Goal: Book appointment/travel/reservation

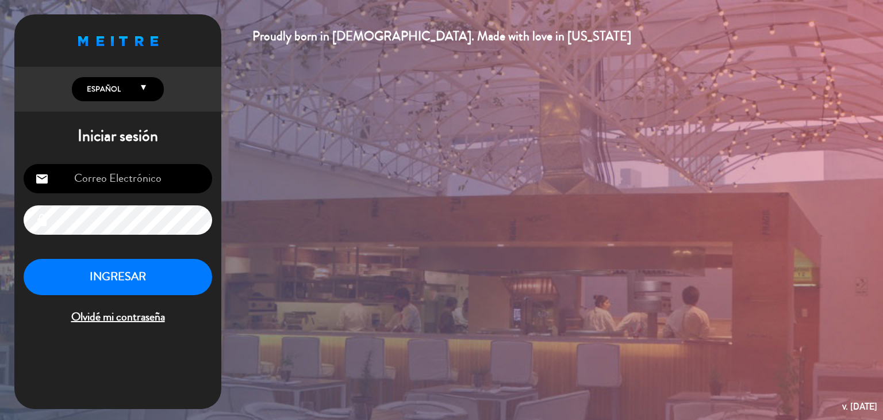
type input "[EMAIL_ADDRESS][DOMAIN_NAME]"
click at [81, 274] on button "INGRESAR" at bounding box center [118, 277] width 189 height 36
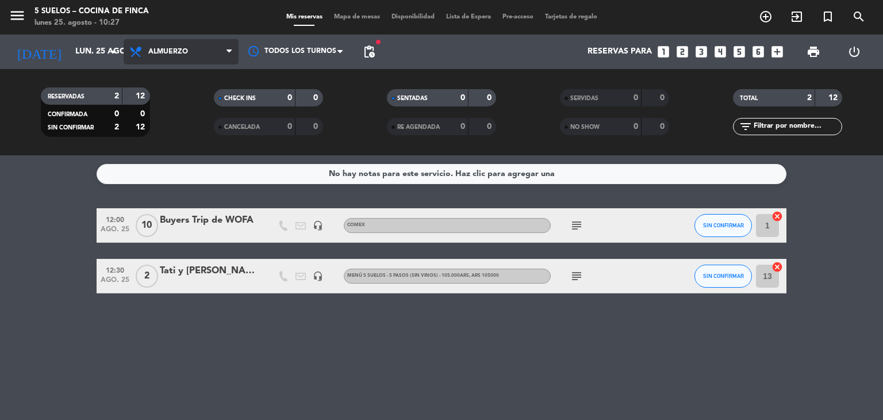
click at [221, 59] on span "Almuerzo" at bounding box center [181, 51] width 115 height 25
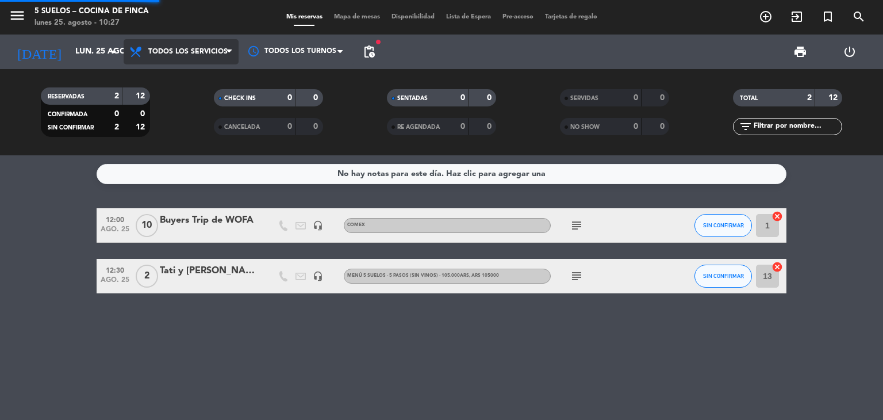
click at [212, 75] on div "menu 5 SUELOS – COCINA DE FINCA lunes 25. agosto - 10:27 Mis reservas Mapa de m…" at bounding box center [441, 77] width 883 height 155
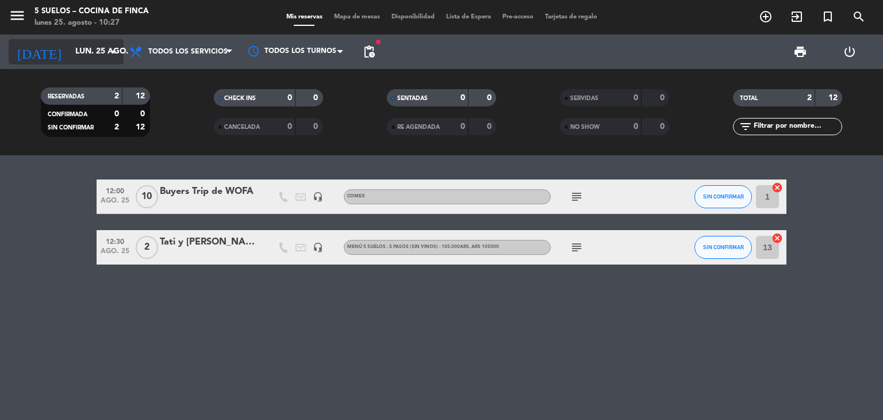
click at [117, 56] on icon "arrow_drop_down" at bounding box center [114, 52] width 14 height 14
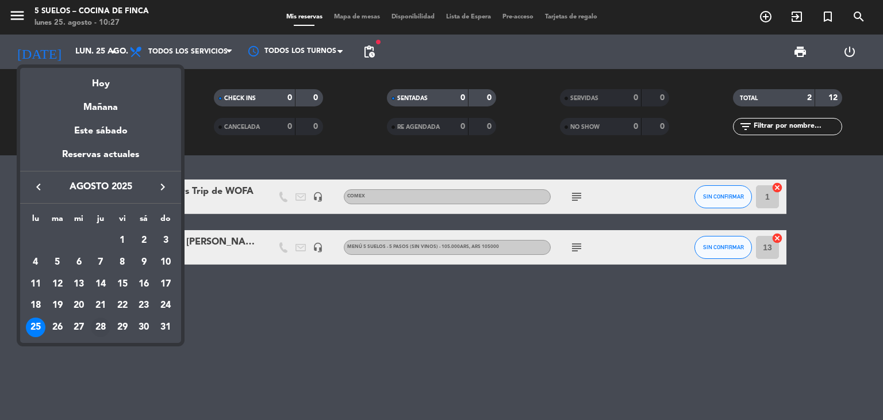
click at [94, 331] on div "28" at bounding box center [101, 327] width 20 height 20
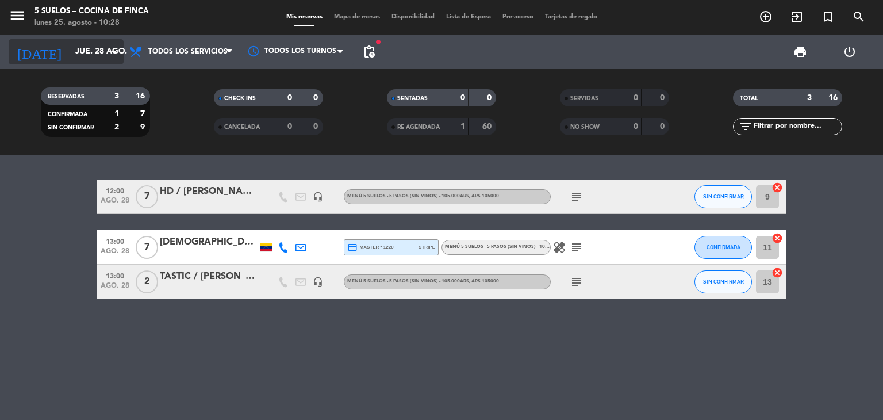
click at [115, 59] on input "jue. 28 ago." at bounding box center [124, 51] width 109 height 21
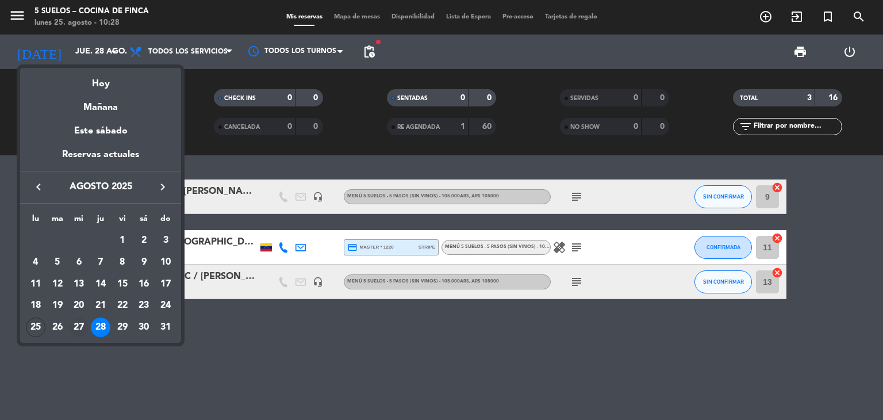
click at [80, 324] on div "27" at bounding box center [79, 327] width 20 height 20
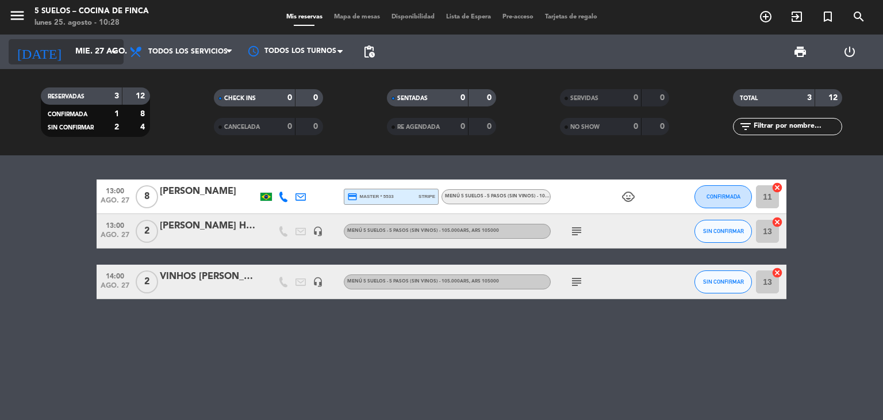
click at [108, 53] on icon "arrow_drop_down" at bounding box center [114, 52] width 14 height 14
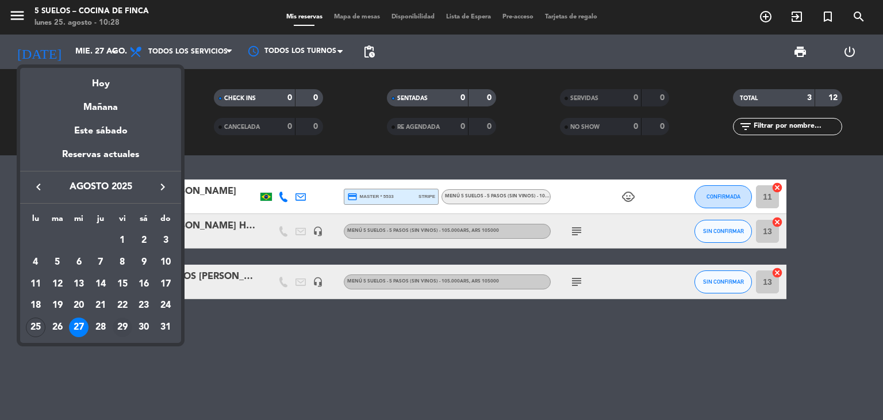
click at [126, 320] on div "29" at bounding box center [123, 327] width 20 height 20
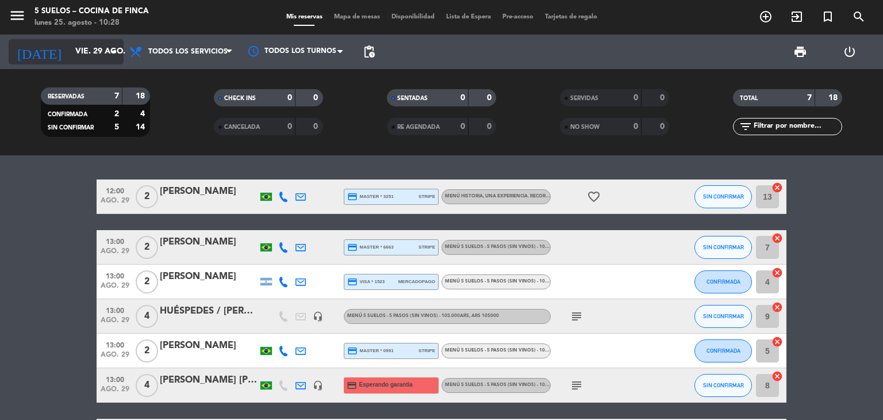
click at [110, 53] on icon "arrow_drop_down" at bounding box center [114, 52] width 14 height 14
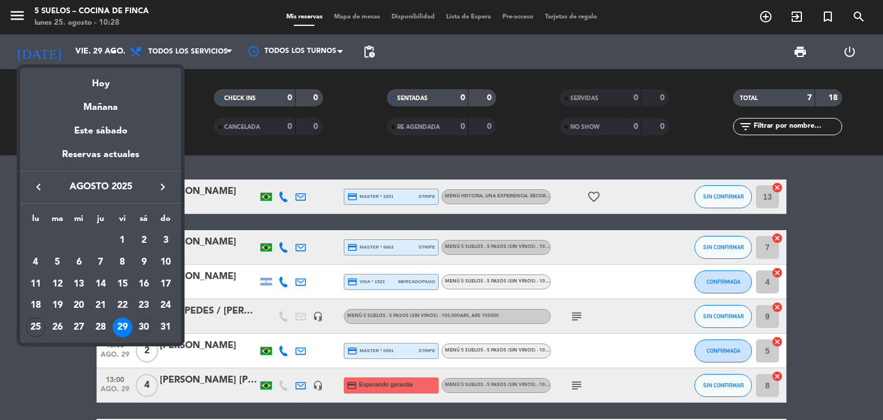
click at [144, 327] on div "30" at bounding box center [144, 327] width 20 height 20
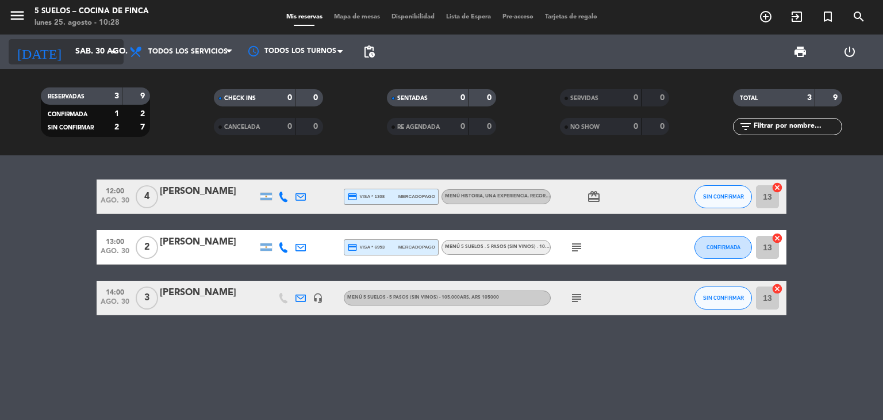
click at [114, 53] on icon "arrow_drop_down" at bounding box center [114, 52] width 14 height 14
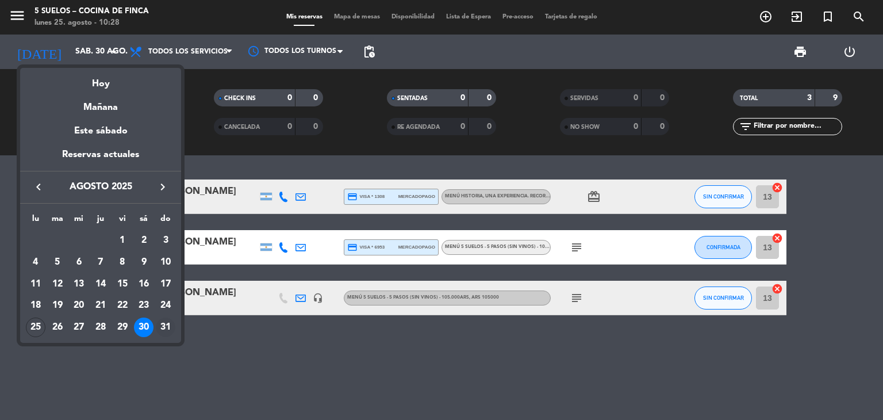
click at [160, 330] on div "31" at bounding box center [166, 327] width 20 height 20
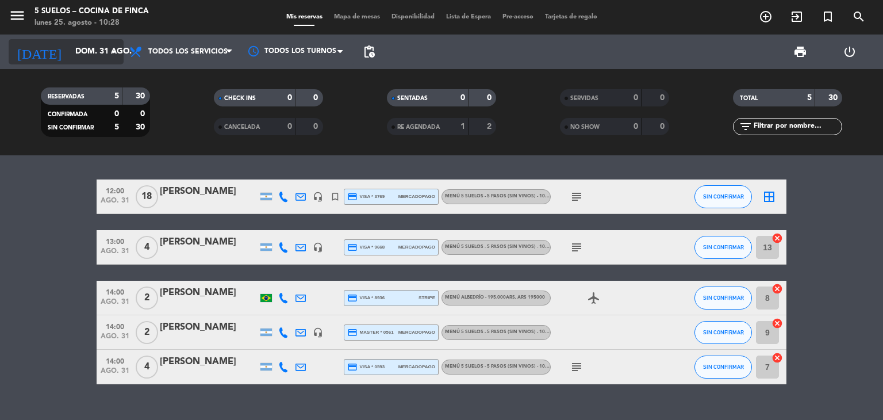
click at [109, 46] on icon "arrow_drop_down" at bounding box center [114, 52] width 14 height 14
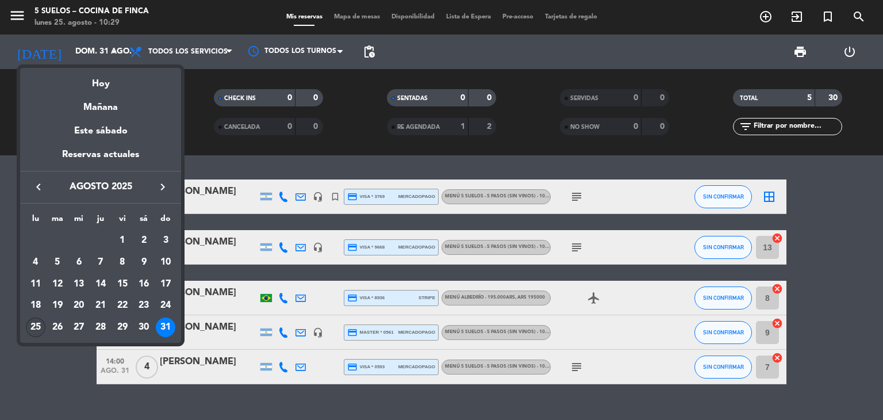
click at [39, 327] on div "25" at bounding box center [36, 327] width 20 height 20
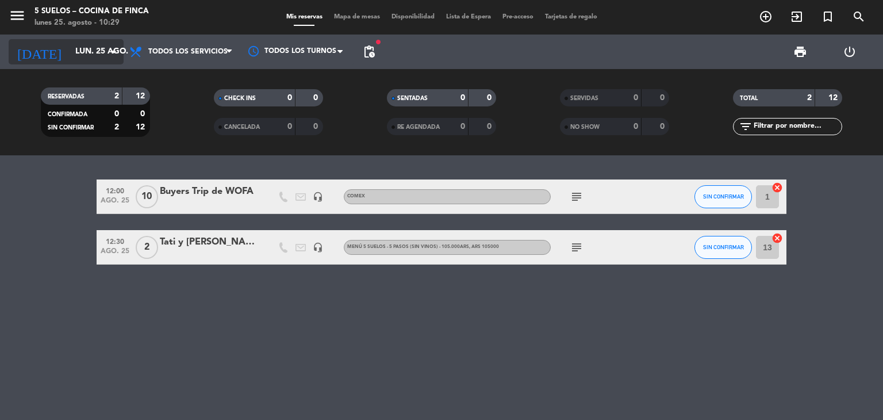
click at [116, 44] on input "lun. 25 ago." at bounding box center [124, 51] width 109 height 21
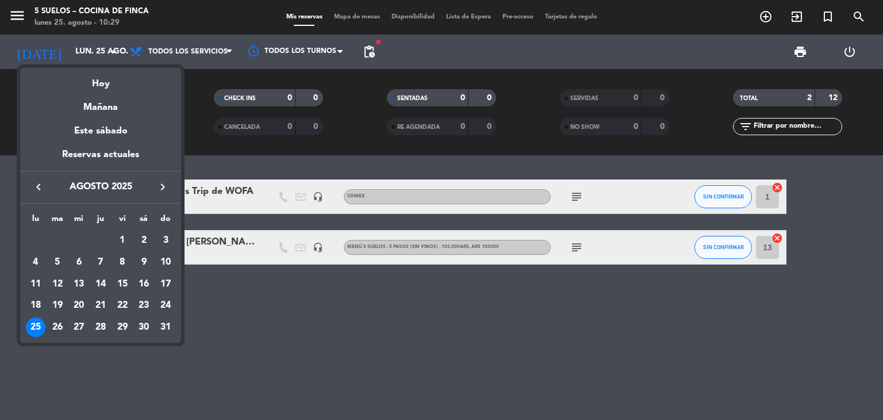
click at [57, 325] on div "26" at bounding box center [58, 327] width 20 height 20
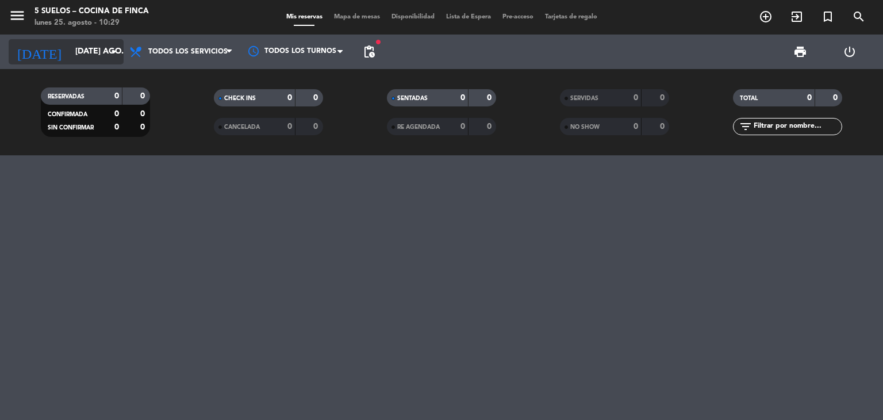
click at [112, 51] on icon "arrow_drop_down" at bounding box center [114, 52] width 14 height 14
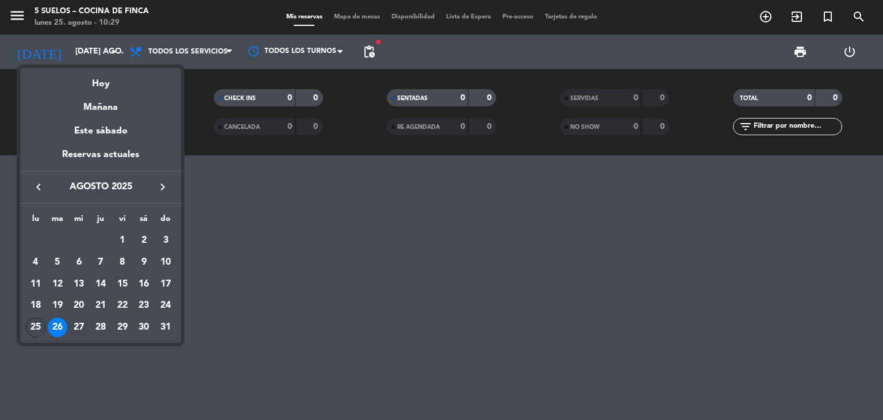
click at [80, 327] on div "27" at bounding box center [79, 327] width 20 height 20
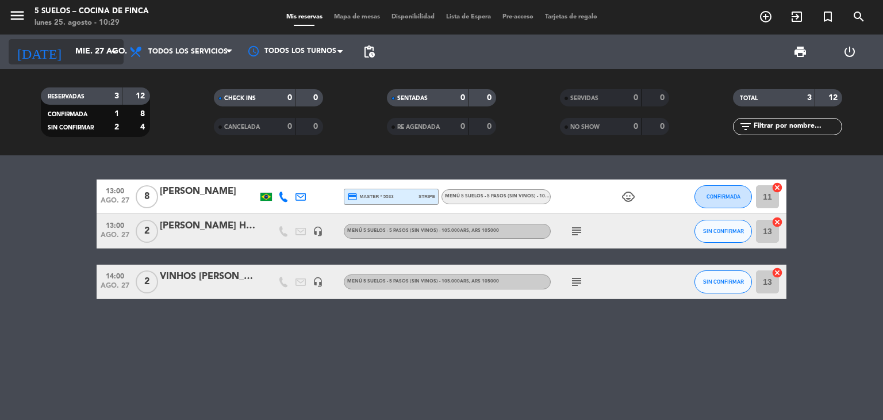
click at [114, 54] on icon "arrow_drop_down" at bounding box center [114, 52] width 14 height 14
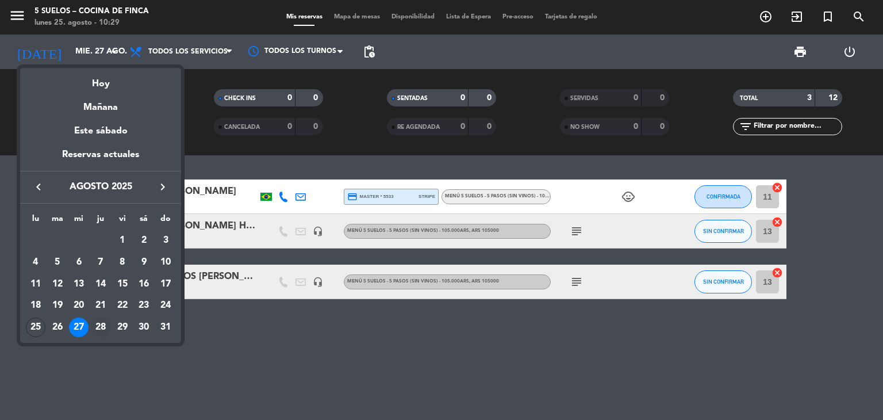
click at [103, 327] on div "28" at bounding box center [101, 327] width 20 height 20
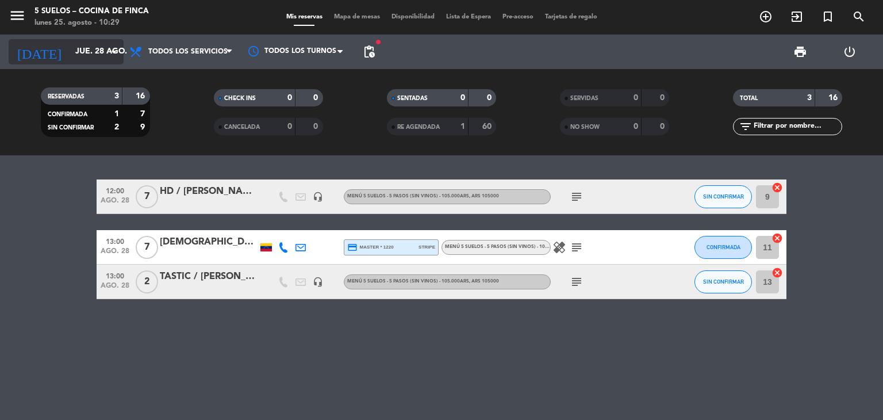
click at [113, 57] on icon "arrow_drop_down" at bounding box center [114, 52] width 14 height 14
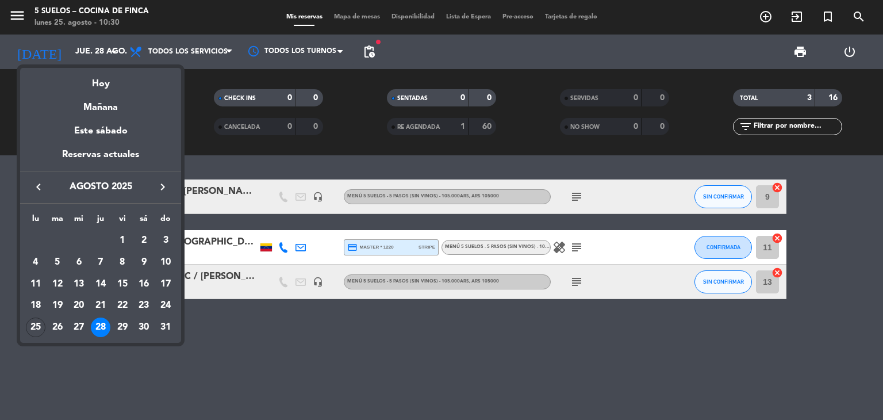
click at [194, 119] on div at bounding box center [441, 210] width 883 height 420
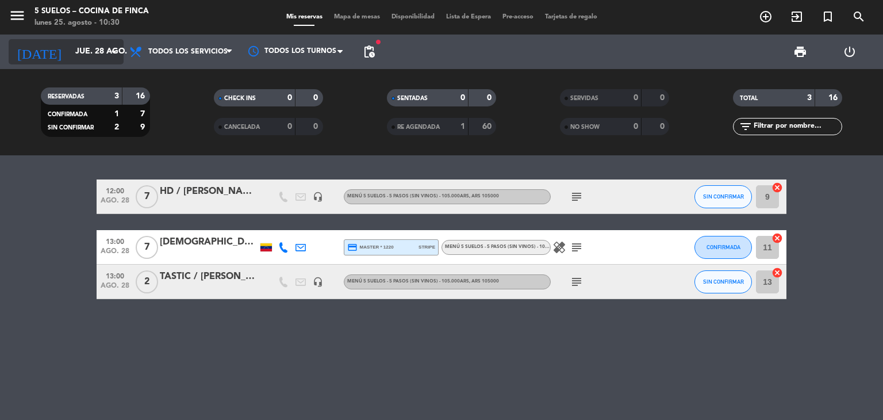
click at [95, 47] on input "jue. 28 ago." at bounding box center [124, 51] width 109 height 21
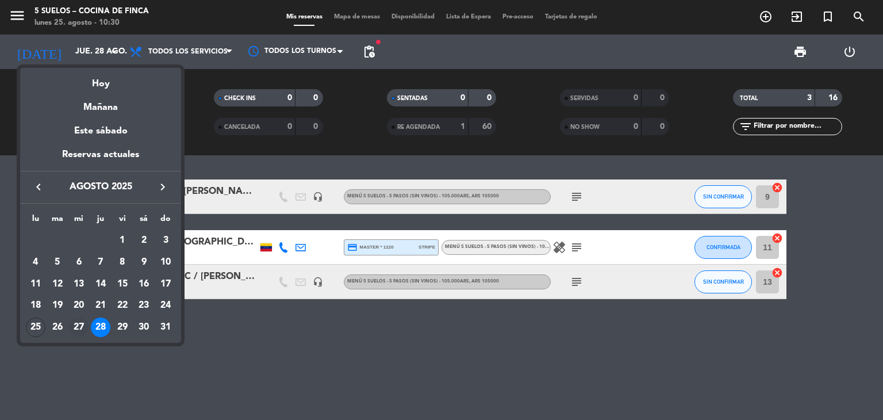
click at [77, 331] on div "27" at bounding box center [79, 327] width 20 height 20
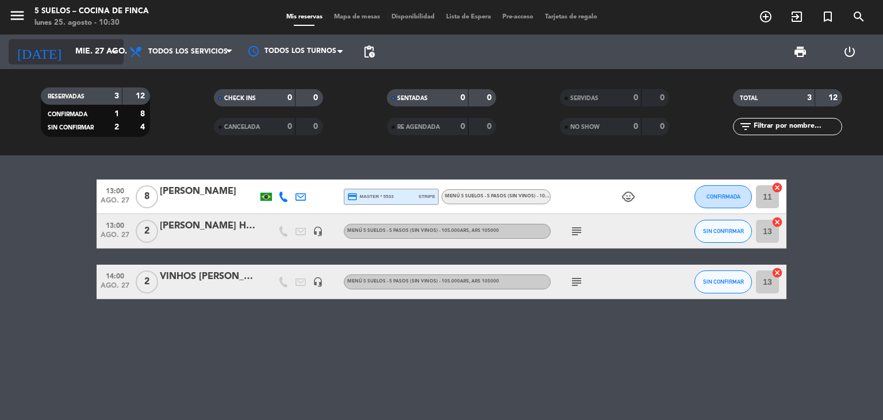
click at [114, 59] on input "mié. 27 ago." at bounding box center [124, 51] width 109 height 21
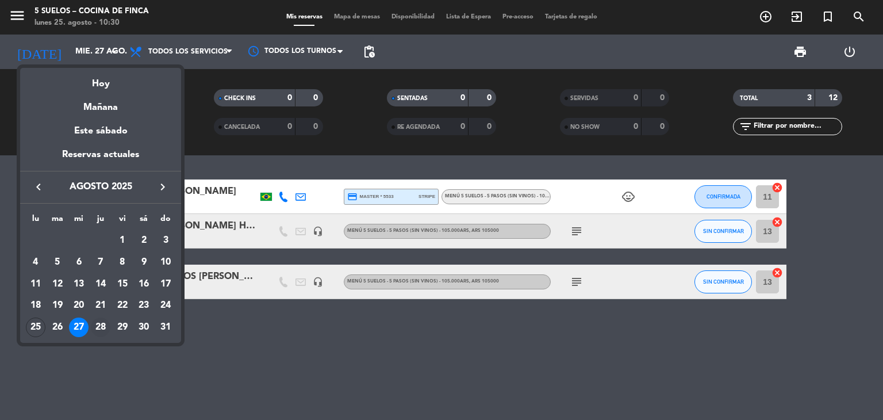
click at [103, 326] on div "28" at bounding box center [101, 327] width 20 height 20
type input "jue. 28 ago."
